Goal: Task Accomplishment & Management: Use online tool/utility

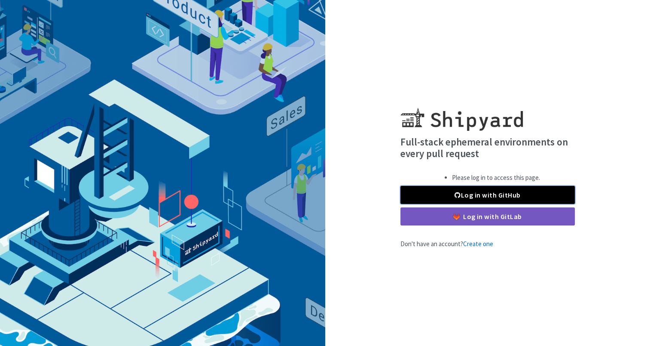
click at [496, 195] on link "Log in with GitHub" at bounding box center [488, 195] width 174 height 18
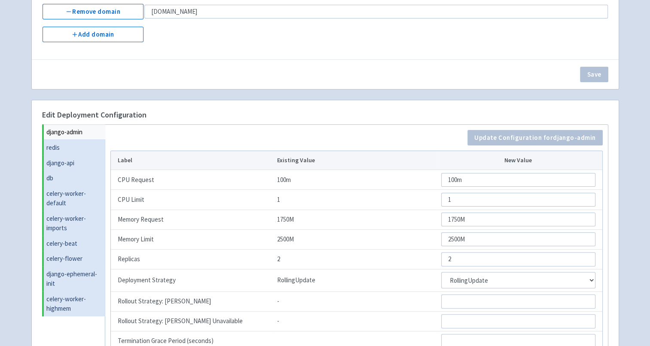
scroll to position [172, 0]
click at [46, 176] on link "db" at bounding box center [74, 176] width 61 height 15
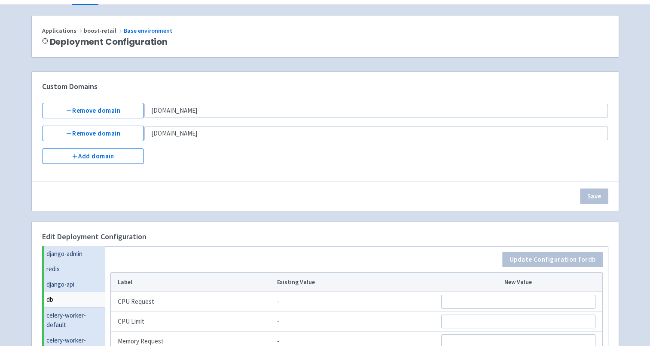
scroll to position [0, 0]
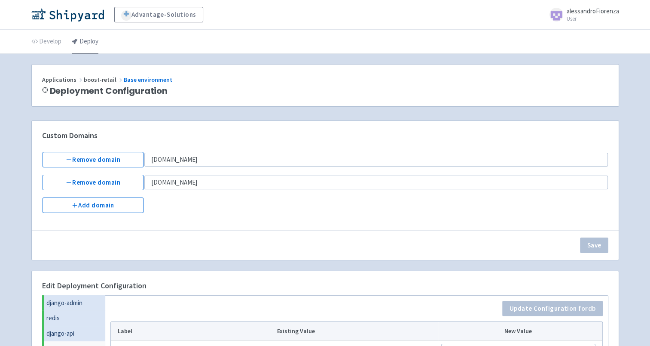
click at [82, 46] on link "Deploy" at bounding box center [85, 42] width 27 height 24
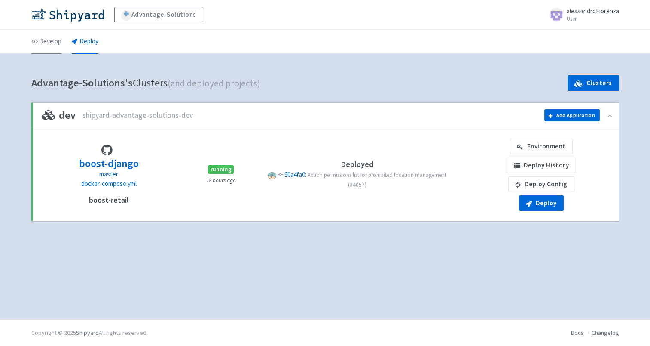
click at [43, 39] on link "Develop" at bounding box center [46, 42] width 30 height 24
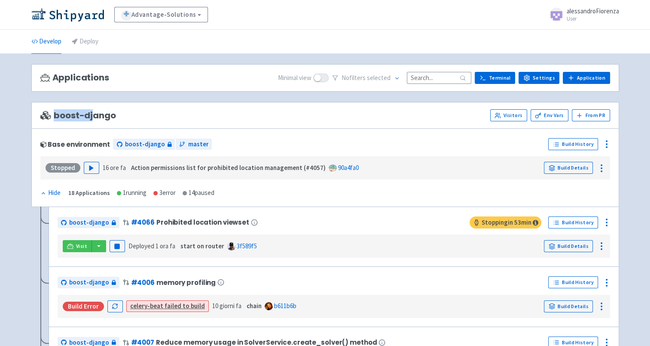
drag, startPoint x: 53, startPoint y: 113, endPoint x: 92, endPoint y: 113, distance: 38.7
click at [92, 113] on span "boost-django" at bounding box center [78, 115] width 76 height 10
drag, startPoint x: 92, startPoint y: 113, endPoint x: 174, endPoint y: 121, distance: 82.0
click at [174, 121] on div "boost-django Visitors Env Vars From PR" at bounding box center [325, 115] width 588 height 27
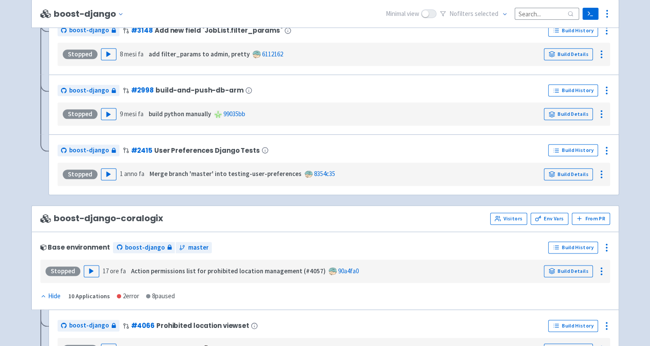
scroll to position [1032, 0]
drag, startPoint x: 91, startPoint y: 212, endPoint x: 138, endPoint y: 214, distance: 46.9
click at [138, 214] on span "boost-django-coralogix" at bounding box center [101, 218] width 123 height 10
drag, startPoint x: 138, startPoint y: 214, endPoint x: 234, endPoint y: 219, distance: 96.4
click at [237, 222] on div "boost-django-coralogix Visitors Env Vars From PR" at bounding box center [325, 218] width 588 height 27
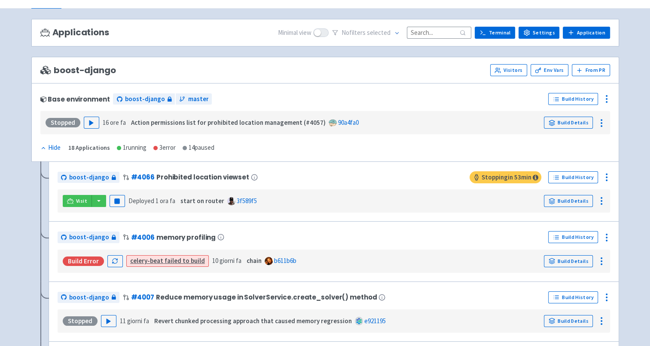
scroll to position [0, 0]
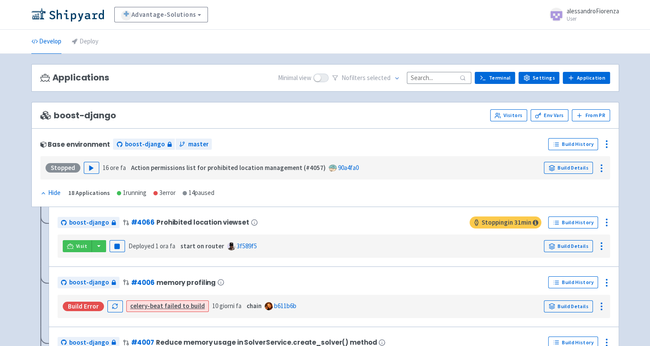
click at [404, 32] on ul "Develop Deploy" at bounding box center [325, 42] width 598 height 24
